Goal: Information Seeking & Learning: Learn about a topic

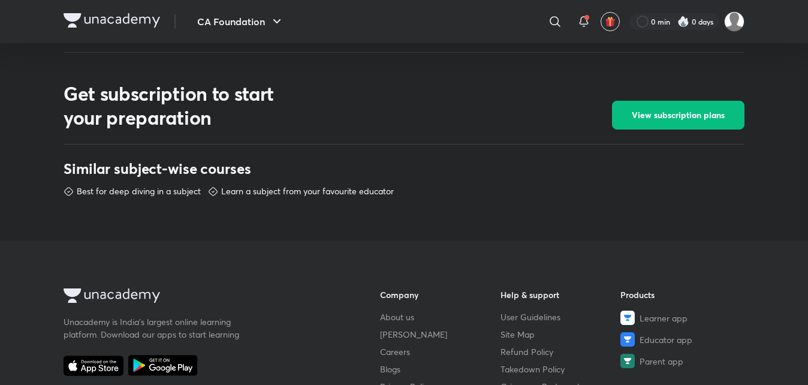
scroll to position [490, 0]
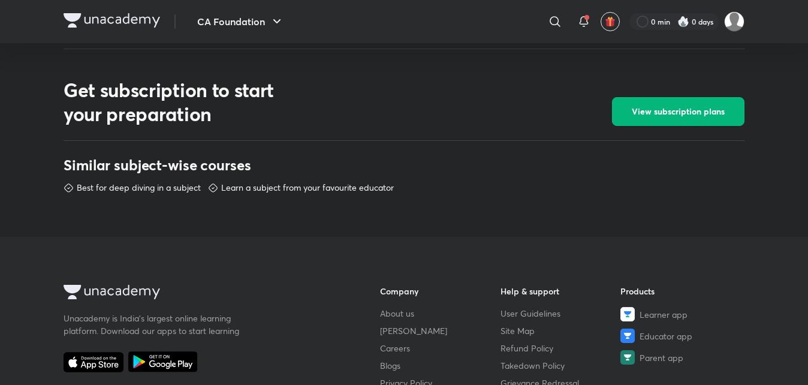
click at [669, 109] on span "View subscription plans" at bounding box center [678, 111] width 93 height 12
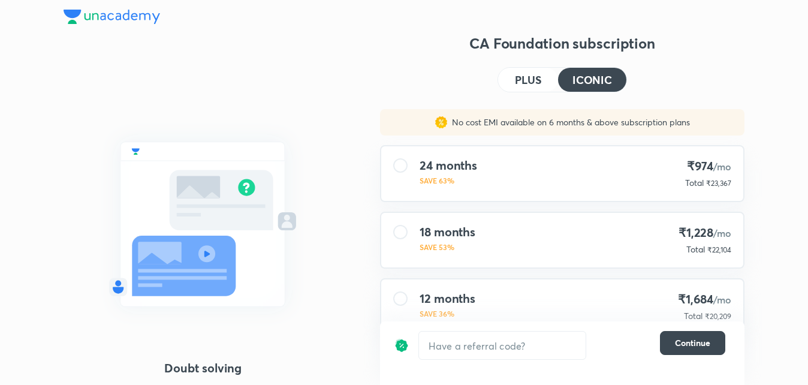
scroll to position [92, 0]
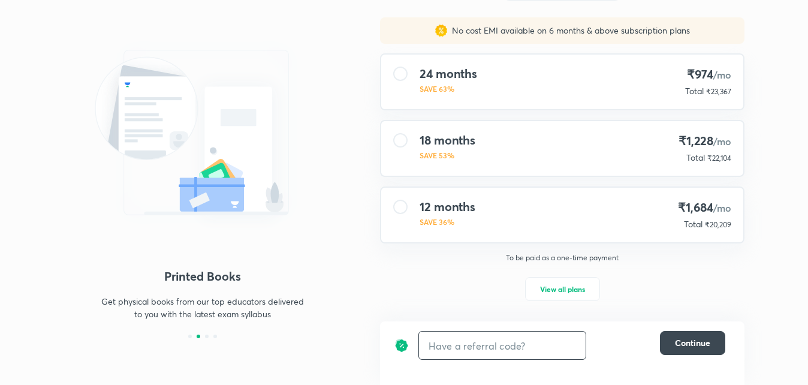
click at [499, 350] on input "text" at bounding box center [502, 345] width 167 height 28
type input "c"
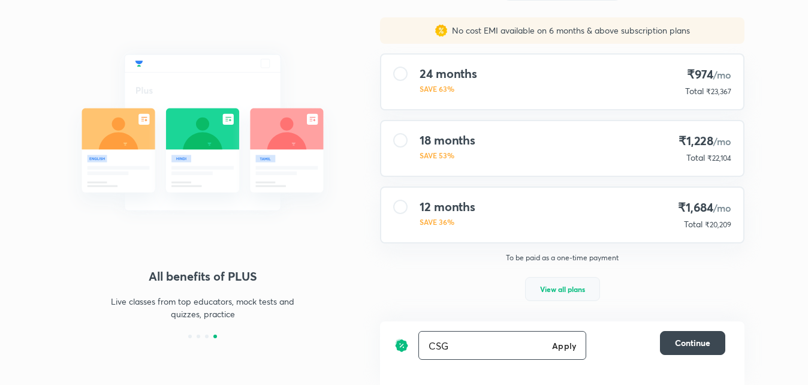
type input "CSG"
click at [576, 287] on span "View all plans" at bounding box center [562, 289] width 45 height 12
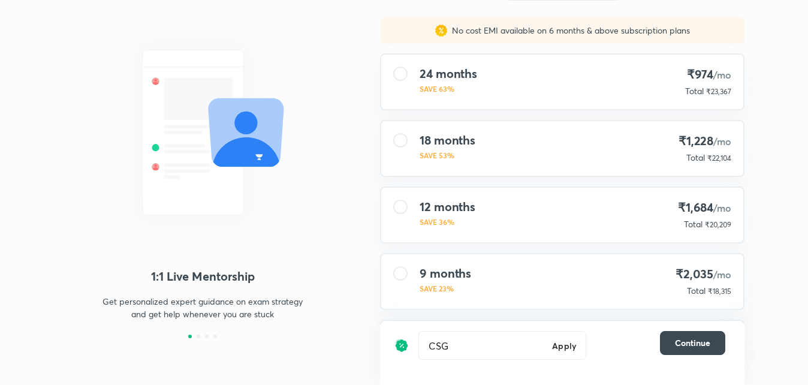
scroll to position [172, 0]
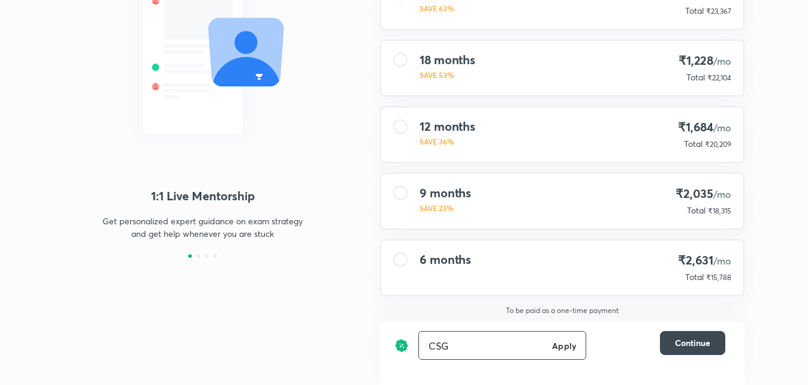
click at [565, 348] on h6 "Apply" at bounding box center [564, 345] width 24 height 13
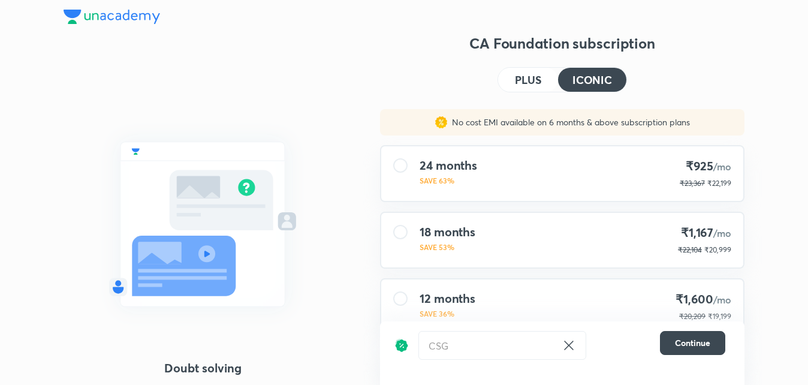
scroll to position [172, 0]
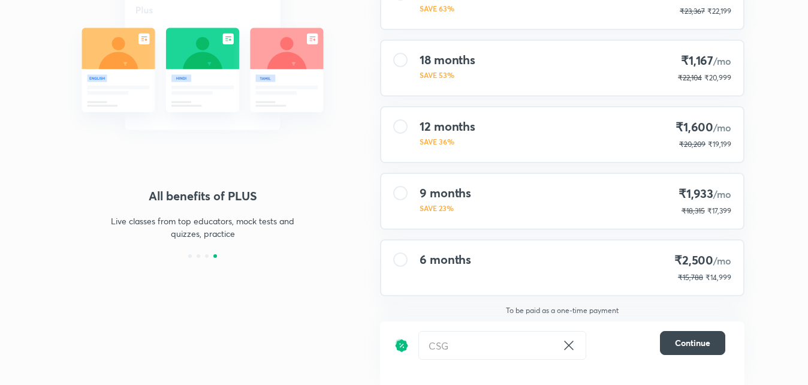
click at [569, 339] on icon at bounding box center [569, 345] width 14 height 14
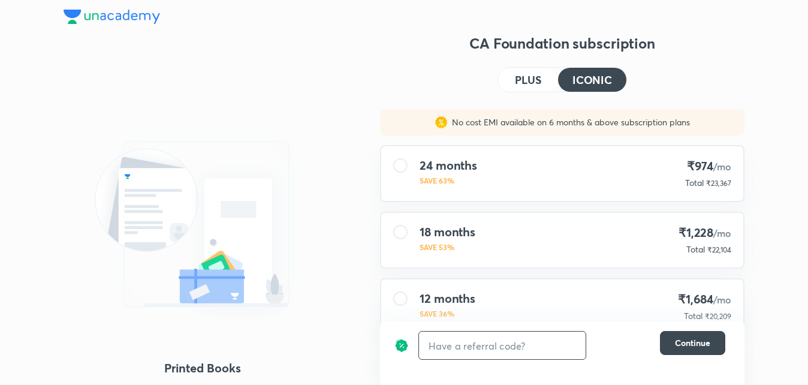
click at [536, 74] on h4 "PLUS" at bounding box center [528, 79] width 26 height 11
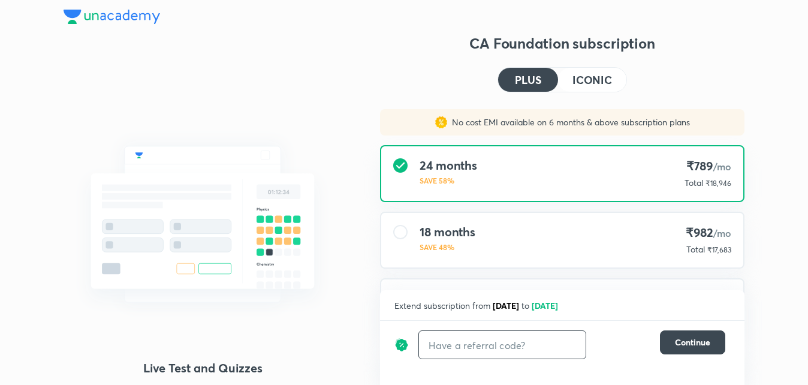
click at [584, 83] on h4 "ICONIC" at bounding box center [592, 79] width 40 height 11
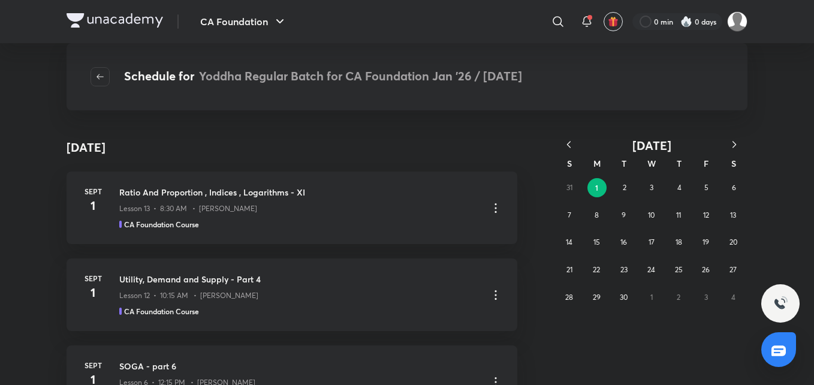
click at [566, 143] on icon "button" at bounding box center [569, 144] width 12 height 12
click at [626, 265] on abbr "19" at bounding box center [623, 269] width 7 height 9
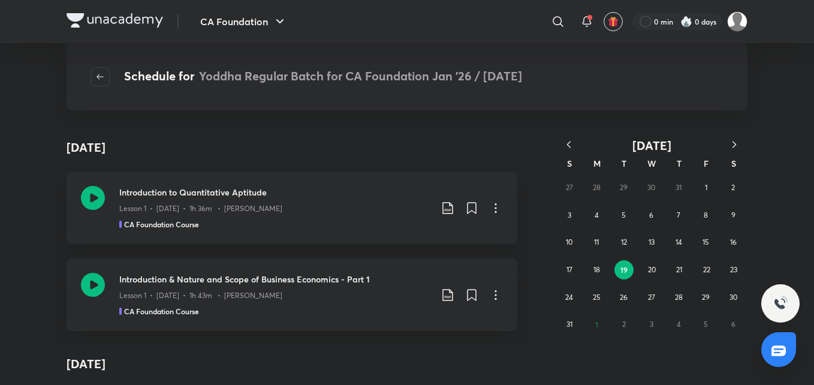
click at [596, 321] on div "27 28 29 30 31 1 2 3 4 5 6 7 8 9 10 11 12 13 14 15 16 17 18 19 20 21 22 23 24 2…" at bounding box center [652, 256] width 192 height 164
click at [598, 323] on div "27 28 29 30 31 1 2 3 4 5 6 7 8 9 10 11 12 13 14 15 16 17 18 19 20 21 22 23 24 2…" at bounding box center [652, 256] width 192 height 164
click at [734, 144] on icon "button" at bounding box center [734, 144] width 12 height 12
click at [598, 184] on abbr "1" at bounding box center [596, 188] width 3 height 10
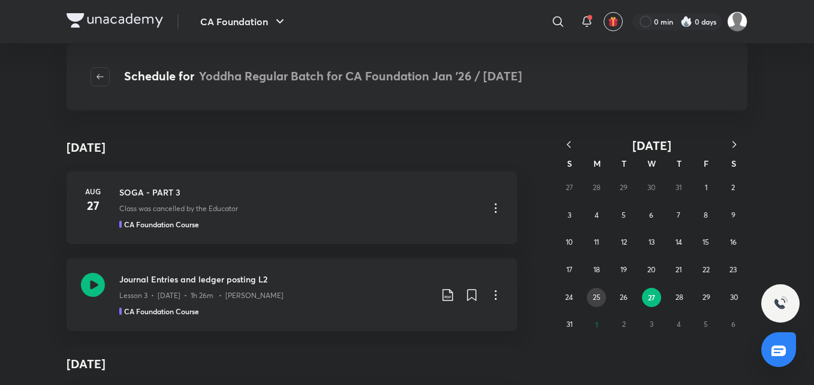
click at [595, 298] on abbr "25" at bounding box center [597, 296] width 8 height 9
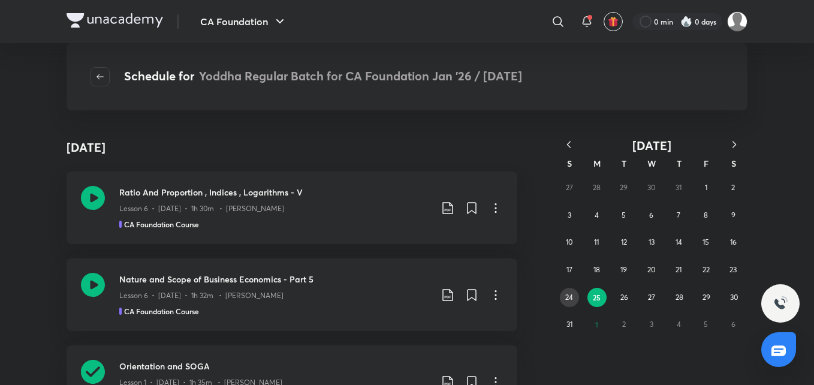
click at [564, 299] on button "24" at bounding box center [569, 297] width 19 height 19
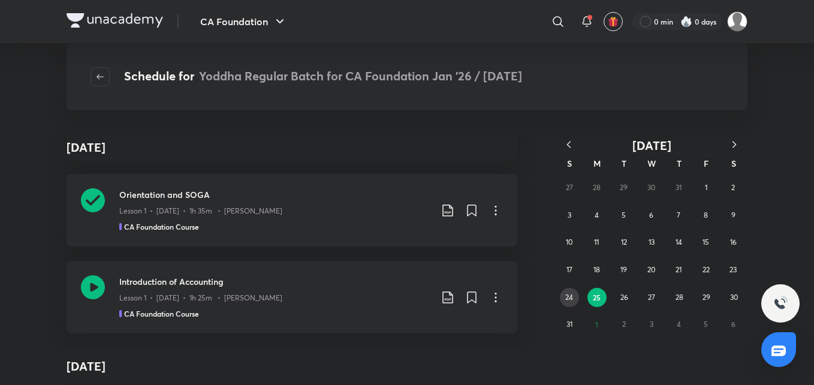
scroll to position [173, 0]
click at [491, 210] on icon at bounding box center [495, 208] width 14 height 14
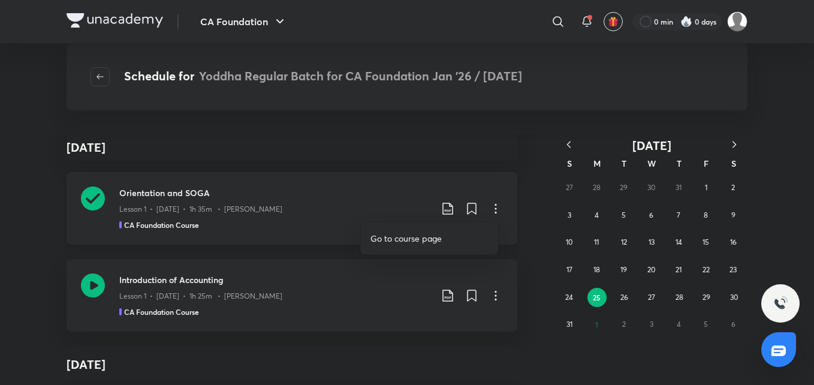
click at [491, 210] on div at bounding box center [407, 192] width 814 height 385
click at [90, 282] on icon at bounding box center [93, 285] width 24 height 24
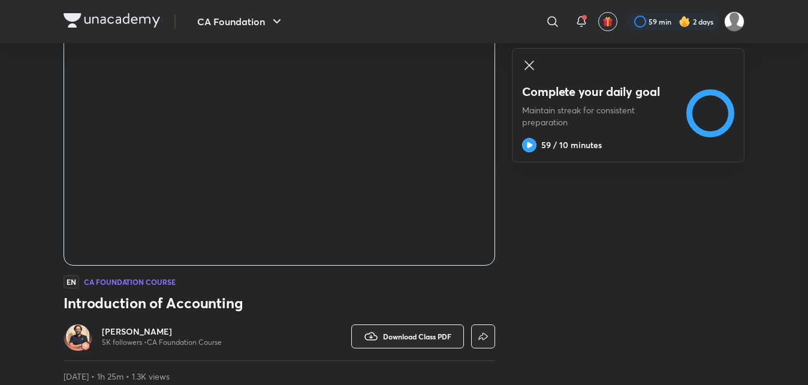
scroll to position [104, 0]
